Goal: Task Accomplishment & Management: Use online tool/utility

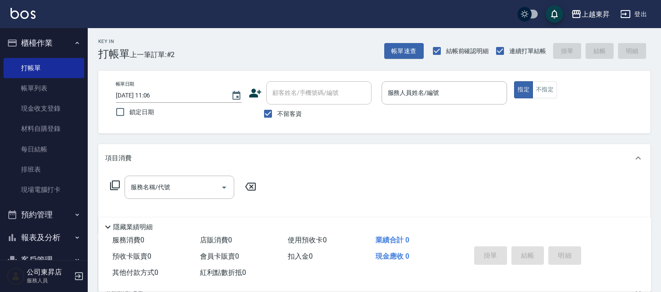
click at [413, 90] on div "服務人員姓名/編號 服務人員姓名/編號" at bounding box center [444, 92] width 126 height 23
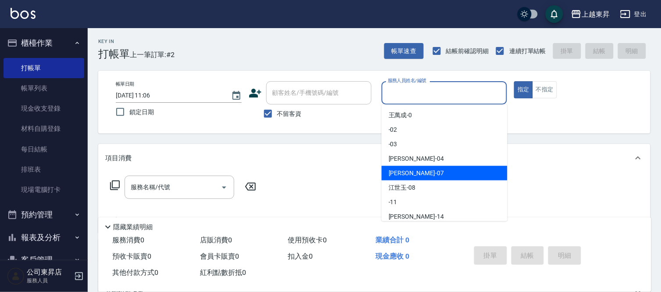
click at [409, 172] on span "[PERSON_NAME] -07" at bounding box center [415, 172] width 55 height 9
type input "[PERSON_NAME]-07"
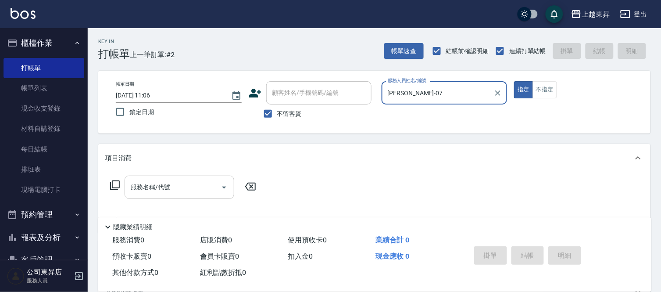
click at [177, 185] on input "服務名稱/代號" at bounding box center [172, 186] width 89 height 15
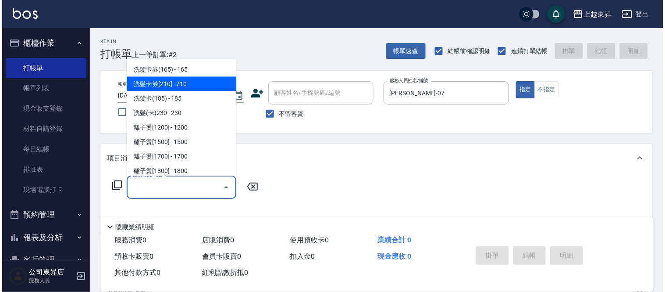
scroll to position [243, 0]
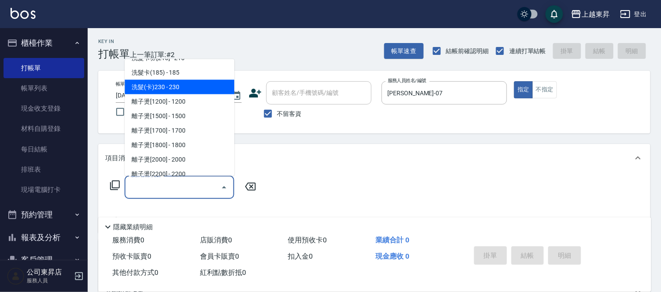
click at [189, 82] on span "洗髮(卡)230 - 230" at bounding box center [179, 87] width 110 height 14
type input "洗髮(卡)230(224)"
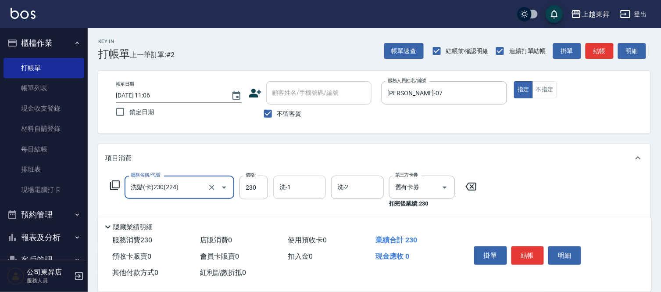
click at [309, 186] on input "洗-1" at bounding box center [299, 186] width 45 height 15
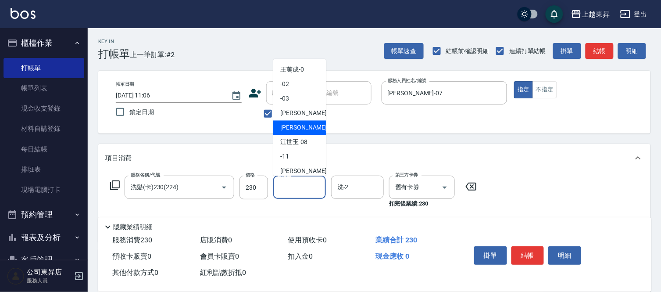
click at [284, 128] on span "[PERSON_NAME] -07" at bounding box center [307, 127] width 55 height 9
type input "[PERSON_NAME]-07"
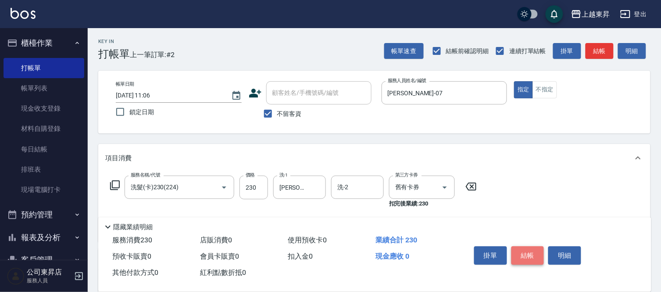
click at [523, 249] on button "結帳" at bounding box center [527, 255] width 33 height 18
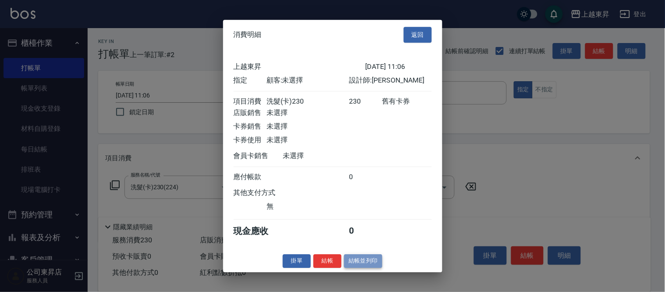
click at [360, 263] on button "結帳並列印" at bounding box center [363, 261] width 38 height 14
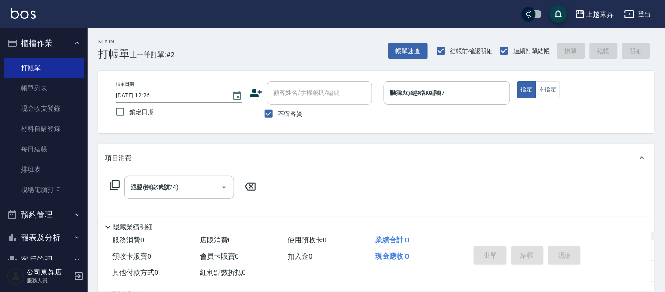
type input "[DATE] 12:26"
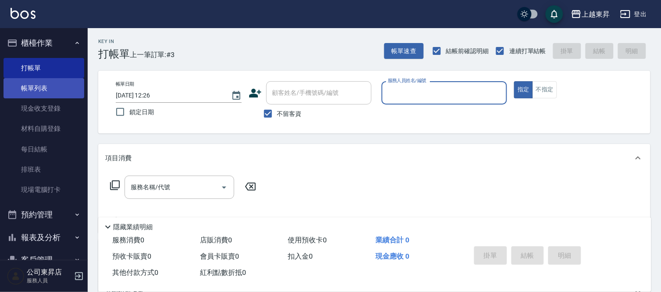
click at [55, 85] on link "帳單列表" at bounding box center [44, 88] width 81 height 20
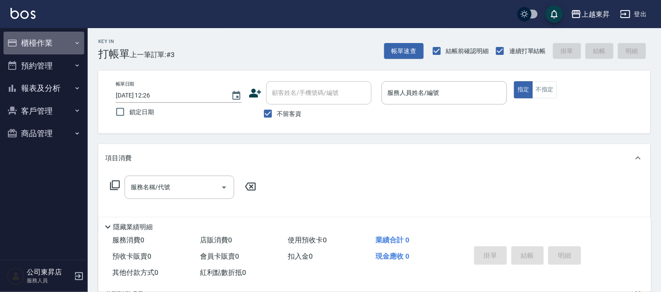
click at [77, 40] on icon "button" at bounding box center [77, 42] width 7 height 7
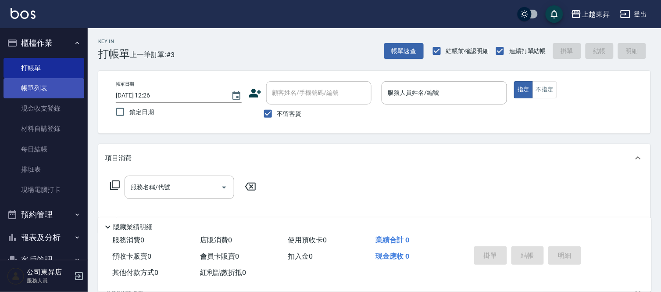
click at [65, 88] on link "帳單列表" at bounding box center [44, 88] width 81 height 20
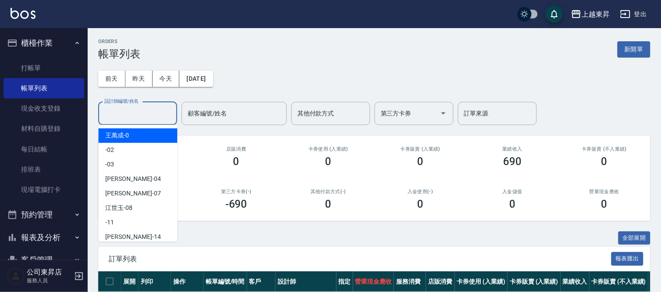
click at [116, 114] on input "設計師編號/姓名" at bounding box center [137, 113] width 71 height 15
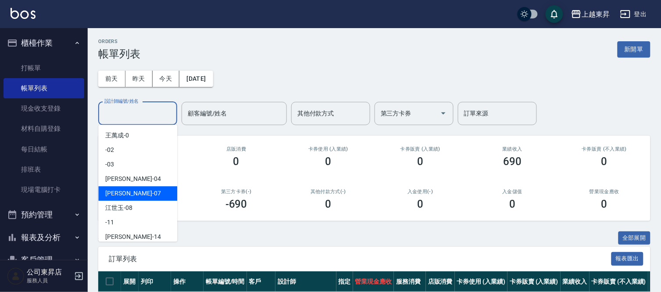
click at [113, 190] on span "[PERSON_NAME] -07" at bounding box center [132, 193] width 55 height 9
type input "[PERSON_NAME]-07"
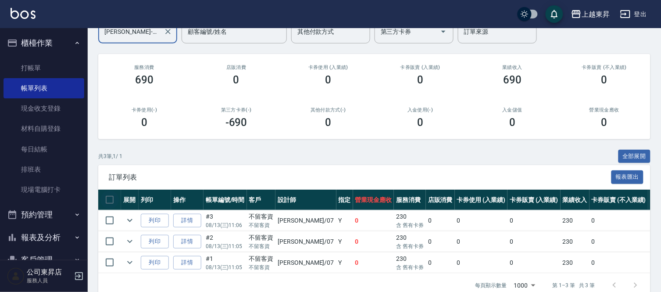
scroll to position [104, 0]
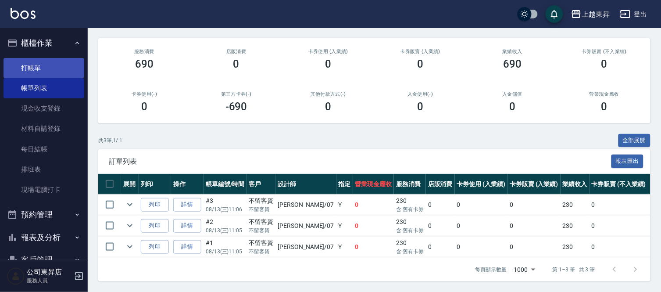
click at [45, 65] on link "打帳單" at bounding box center [44, 68] width 81 height 20
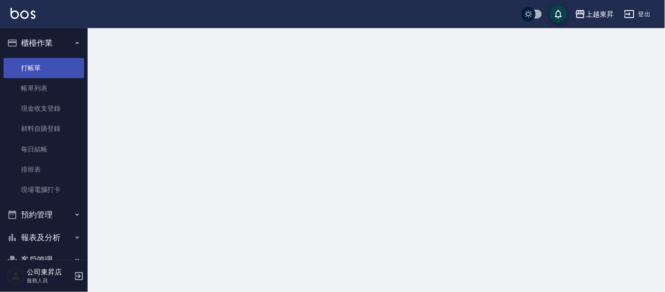
drag, startPoint x: 45, startPoint y: 65, endPoint x: 88, endPoint y: 74, distance: 43.8
click at [46, 66] on link "打帳單" at bounding box center [44, 68] width 81 height 20
